Goal: Check status

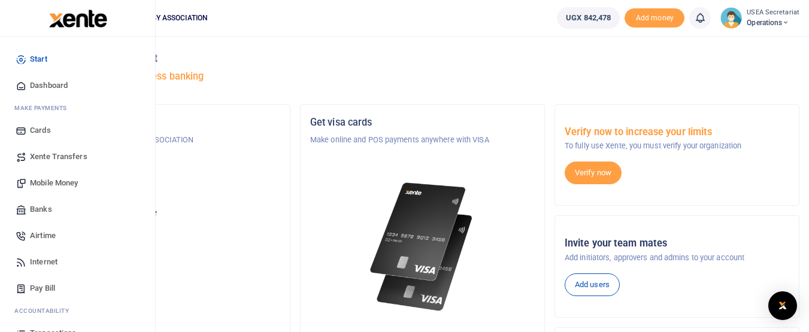
scroll to position [95, 0]
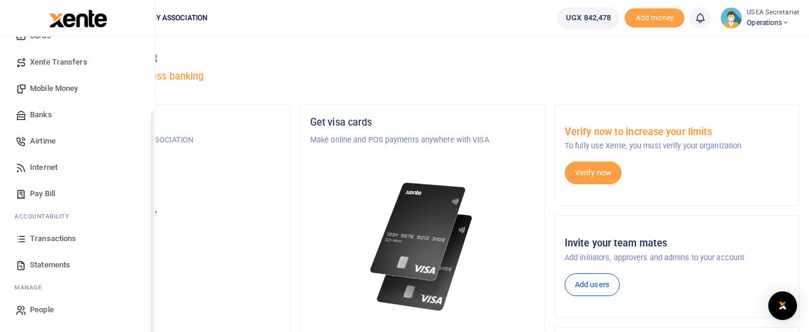
click at [59, 237] on span "Transactions" at bounding box center [53, 239] width 46 height 12
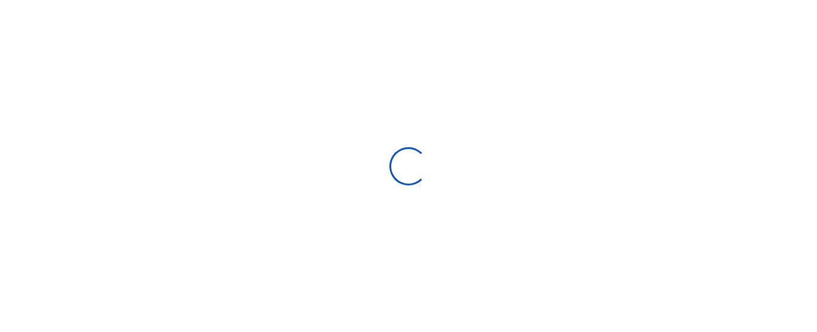
select select
type input "07/15/2025 - 08/13/2025"
